Goal: Transaction & Acquisition: Purchase product/service

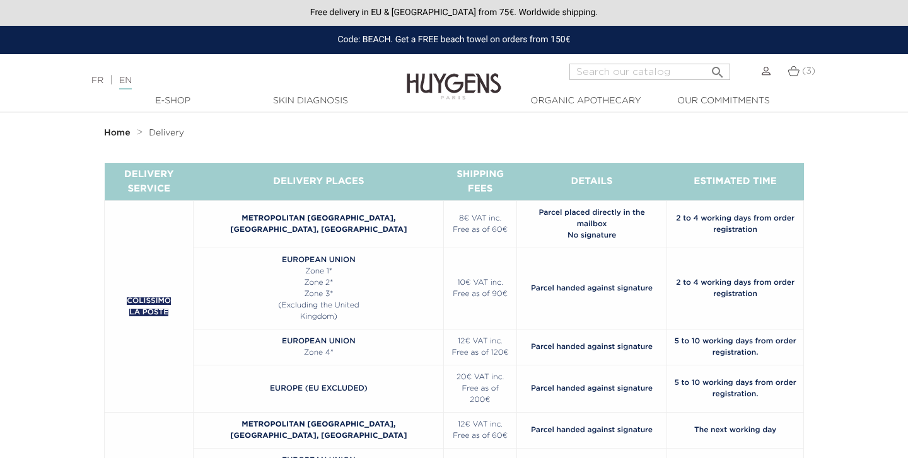
click at [439, 82] on img at bounding box center [454, 77] width 95 height 49
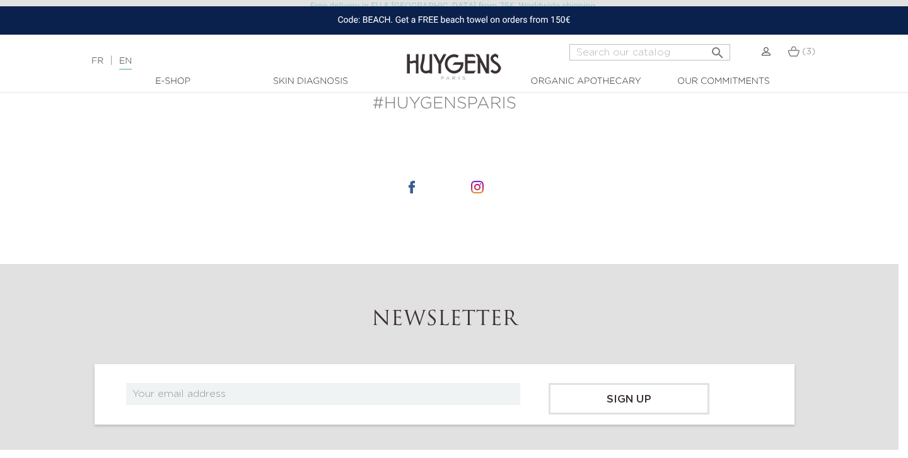
scroll to position [4617, 9]
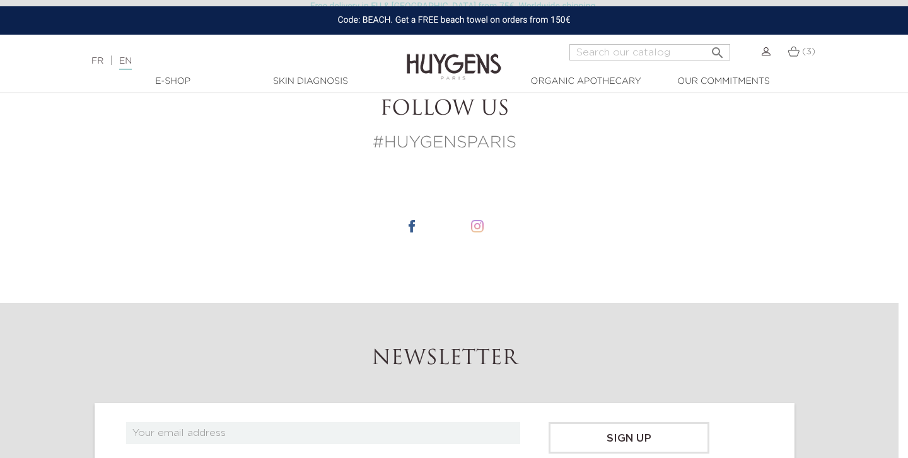
click at [480, 220] on img at bounding box center [477, 226] width 13 height 13
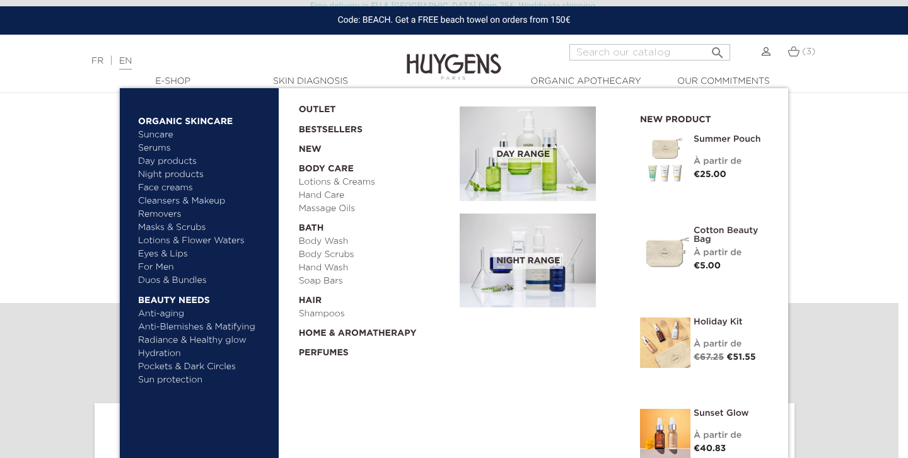
click at [170, 366] on link "Pockets & Dark Circles" at bounding box center [204, 367] width 132 height 13
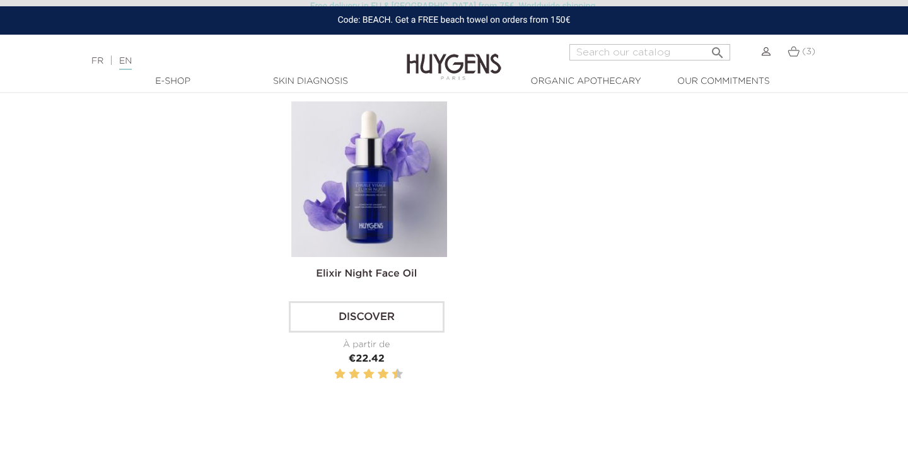
scroll to position [729, 0]
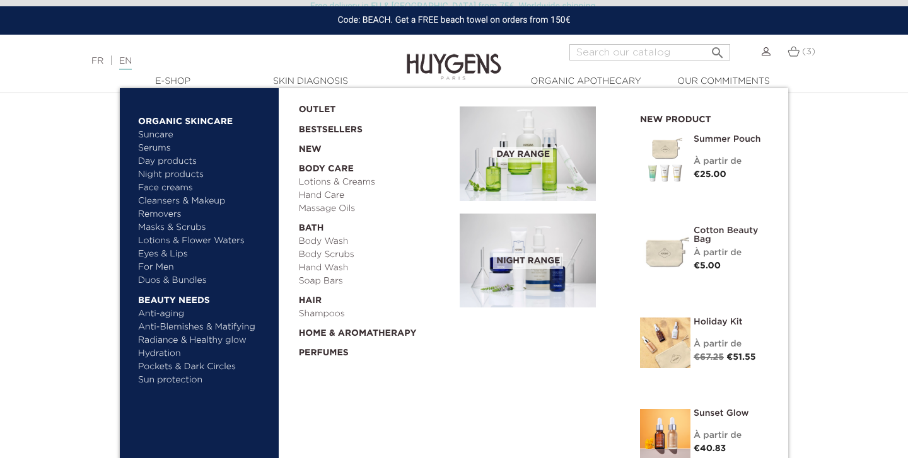
click at [161, 381] on link "Sun protection" at bounding box center [204, 380] width 132 height 13
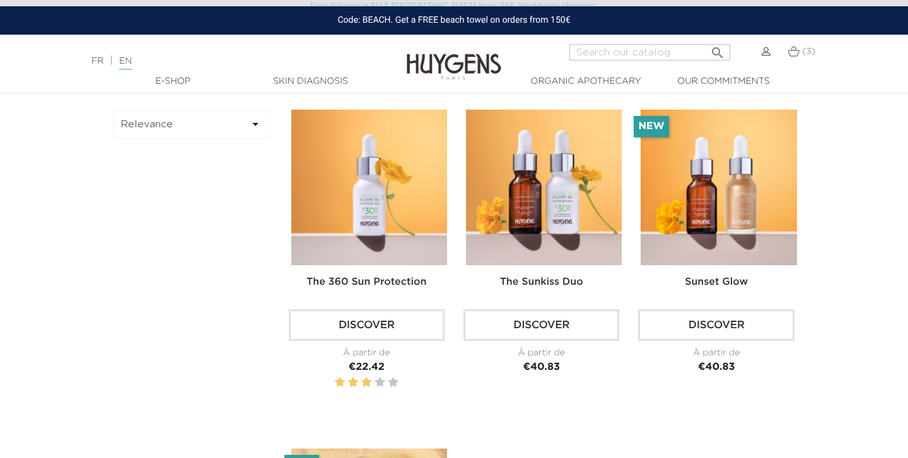
scroll to position [366, 0]
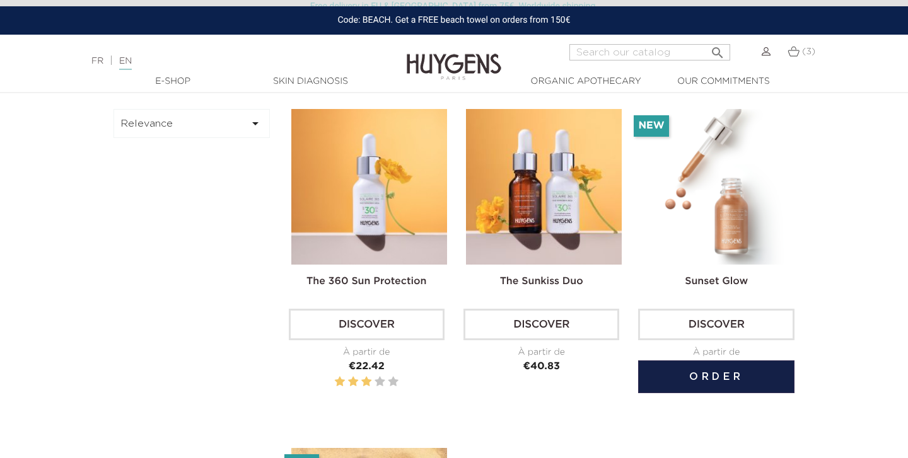
click at [731, 208] on img at bounding box center [719, 187] width 156 height 156
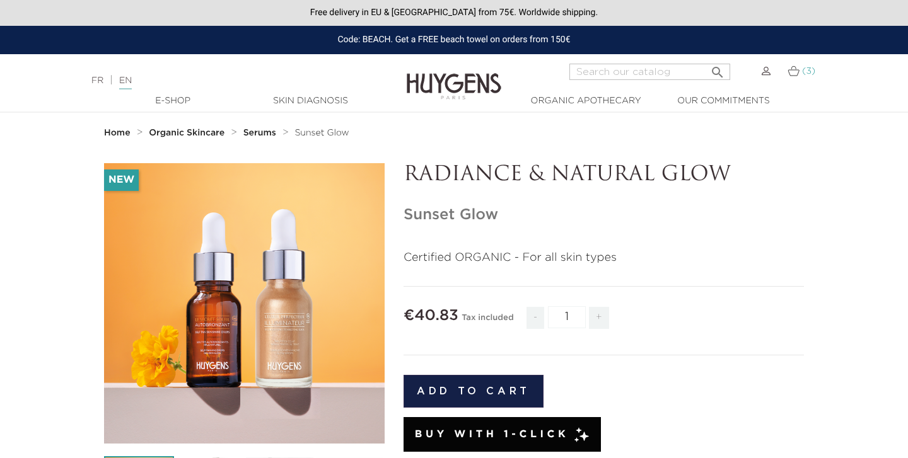
click at [801, 73] on link "(3)" at bounding box center [801, 71] width 28 height 10
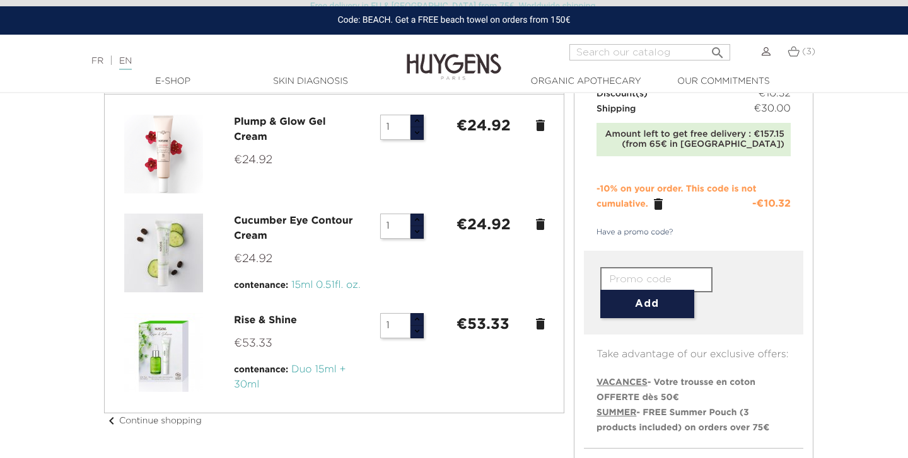
scroll to position [96, 0]
